Goal: Task Accomplishment & Management: Manage account settings

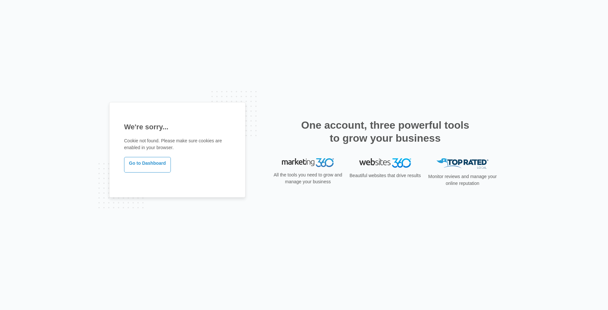
drag, startPoint x: 141, startPoint y: 166, endPoint x: 163, endPoint y: 175, distance: 23.9
click at [141, 167] on link "Go to Dashboard" at bounding box center [147, 165] width 47 height 16
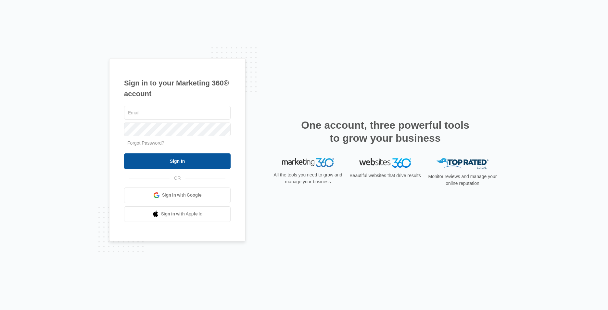
type input "[EMAIL_ADDRESS][DOMAIN_NAME]"
click at [169, 162] on input "Sign In" at bounding box center [177, 161] width 107 height 16
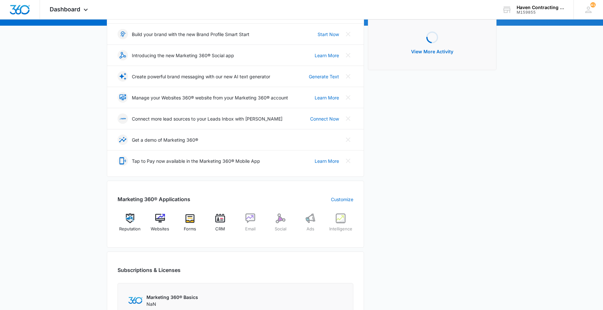
scroll to position [97, 0]
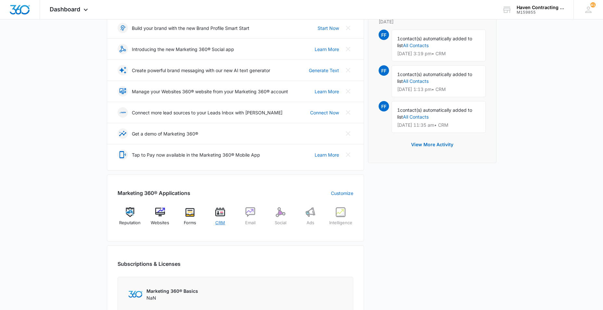
click at [222, 212] on img at bounding box center [220, 212] width 10 height 10
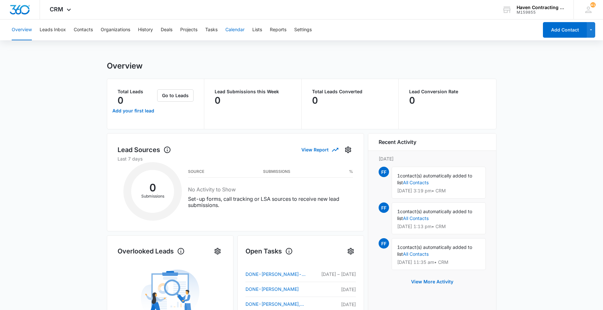
click at [238, 31] on button "Calendar" at bounding box center [235, 29] width 19 height 21
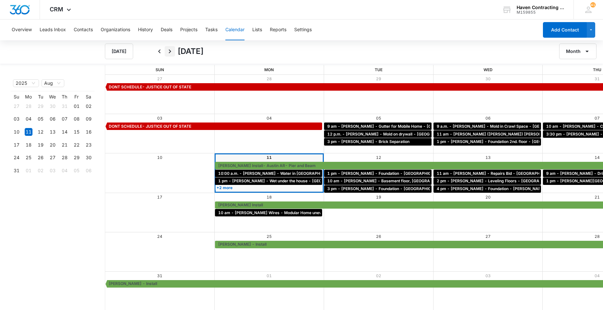
click at [170, 49] on icon "Next" at bounding box center [170, 51] width 8 height 8
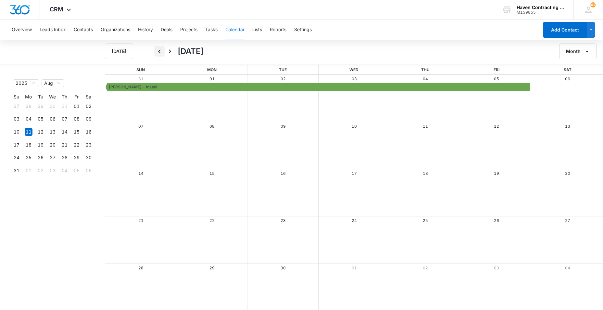
click at [158, 51] on icon "Back" at bounding box center [160, 51] width 8 height 8
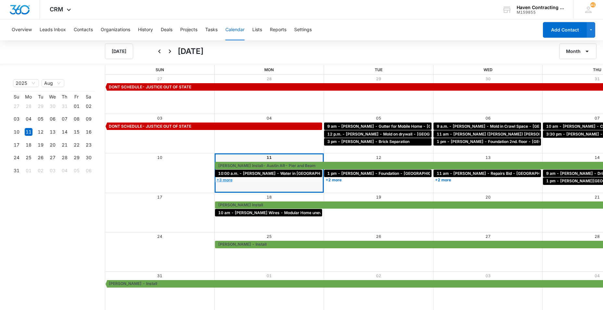
click at [215, 181] on link "+3 more" at bounding box center [269, 179] width 108 height 5
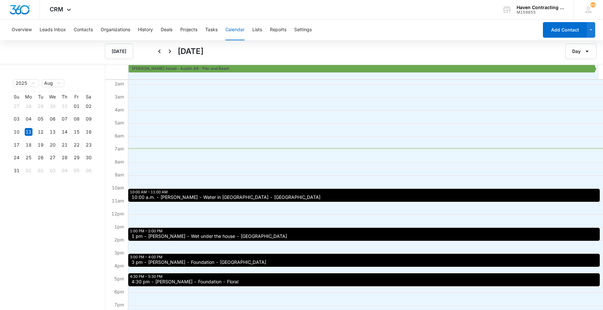
scroll to position [32, 0]
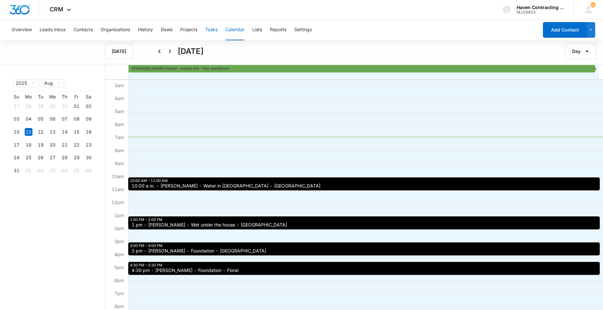
click at [211, 30] on button "Tasks" at bounding box center [211, 29] width 12 height 21
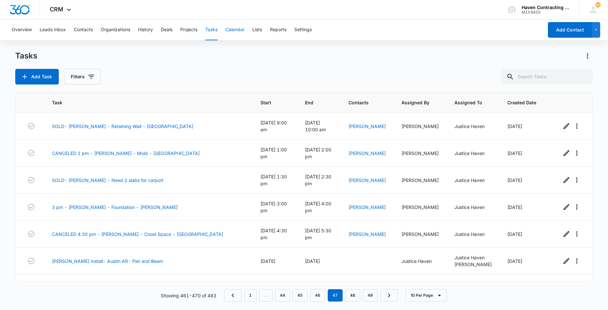
click at [236, 29] on button "Calendar" at bounding box center [235, 29] width 19 height 21
